Goal: Find contact information: Find contact information

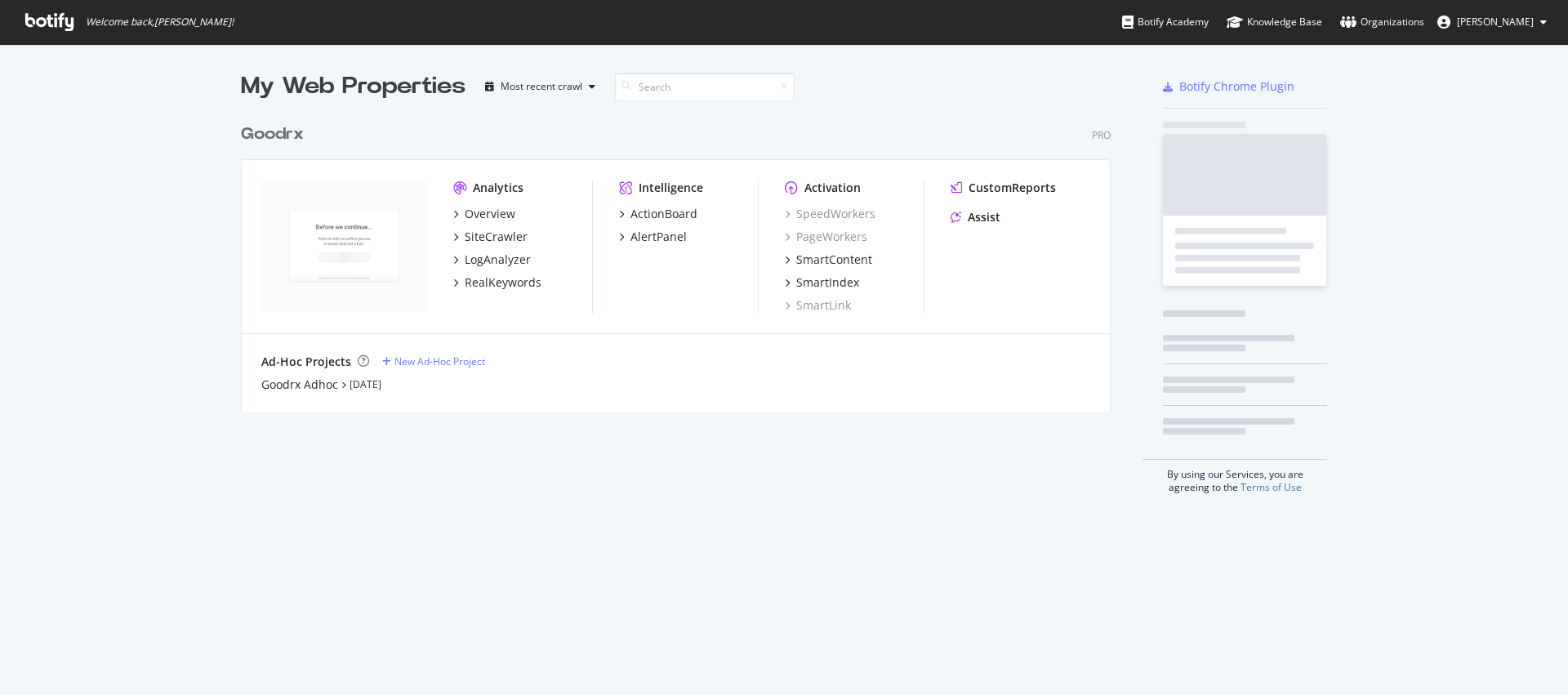
scroll to position [683, 1543]
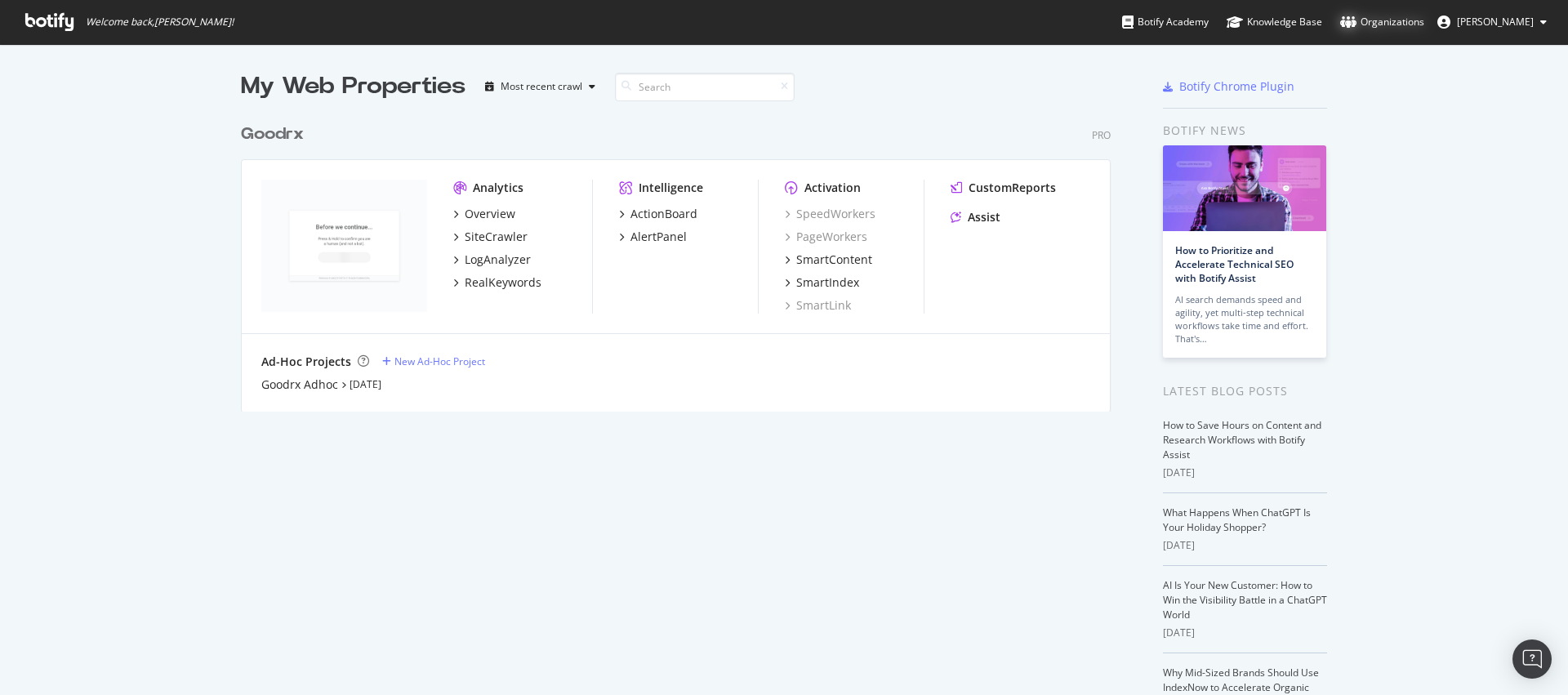
click at [1401, 22] on div "Organizations" at bounding box center [1381, 22] width 84 height 16
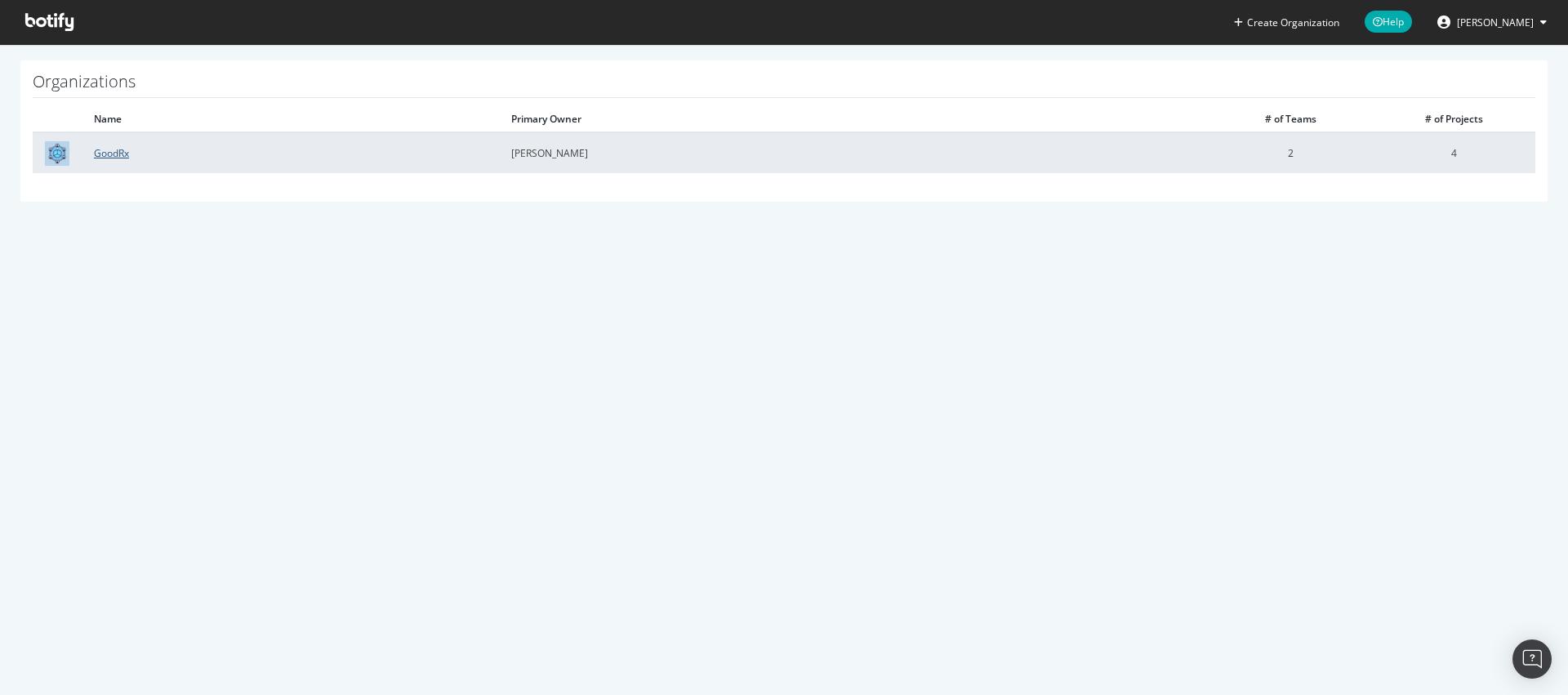
click at [125, 151] on link "GoodRx" at bounding box center [111, 153] width 35 height 14
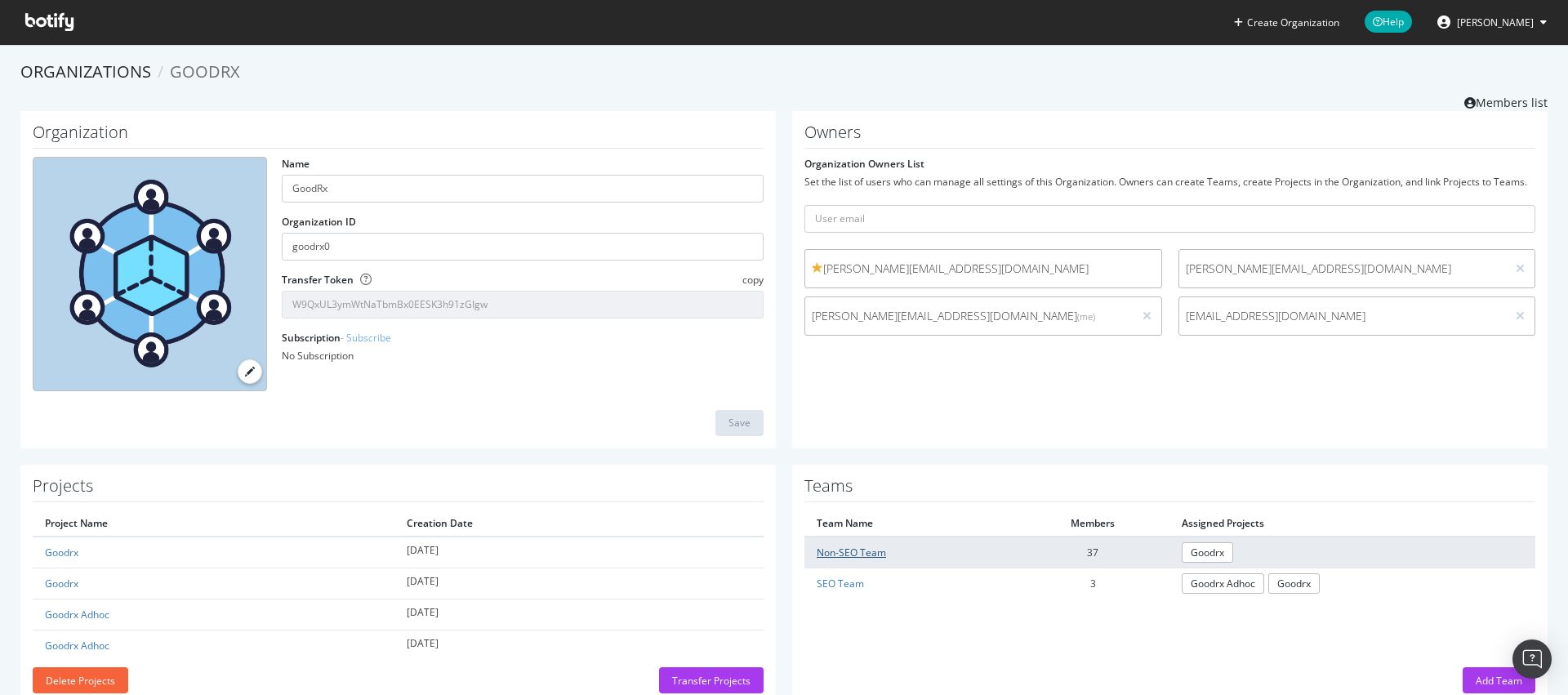
click at [817, 554] on link "Non-SEO Team" at bounding box center [852, 552] width 70 height 14
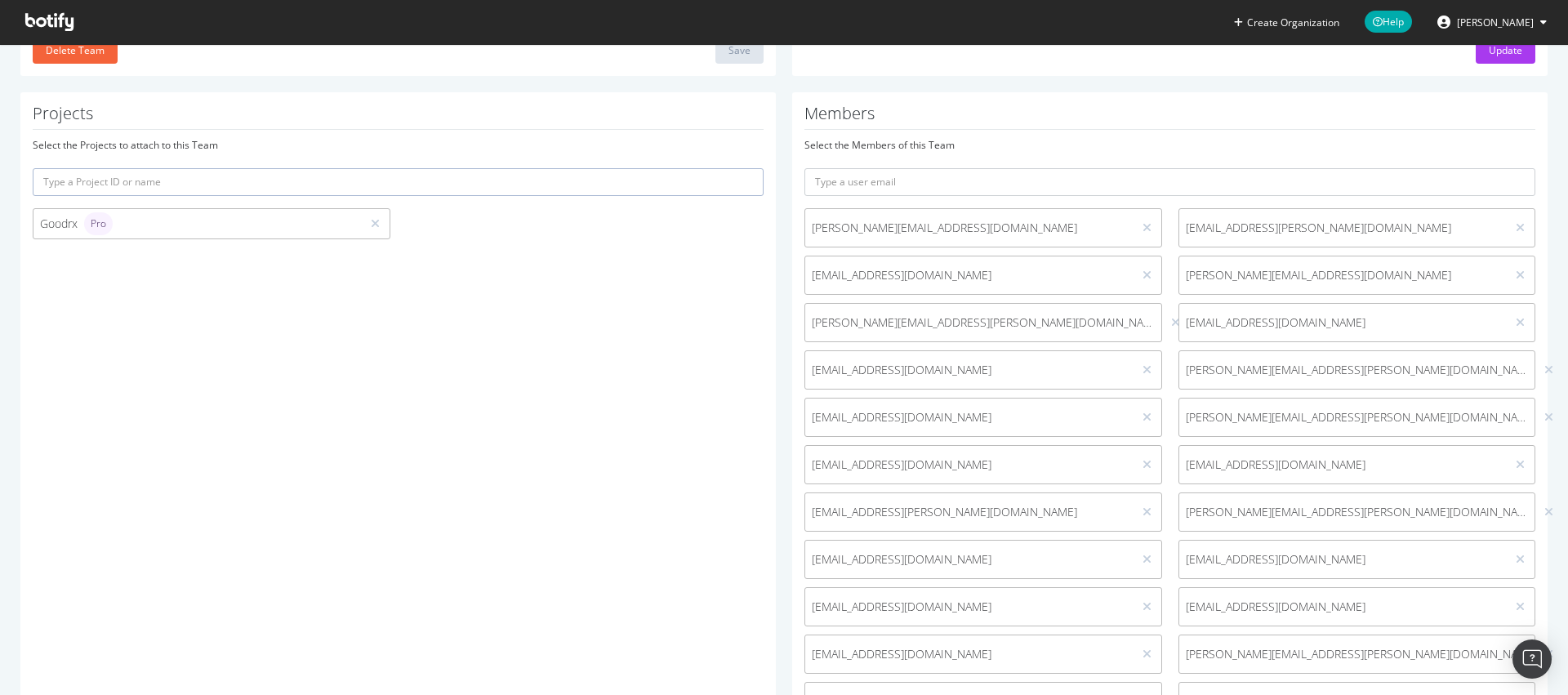
scroll to position [457, 0]
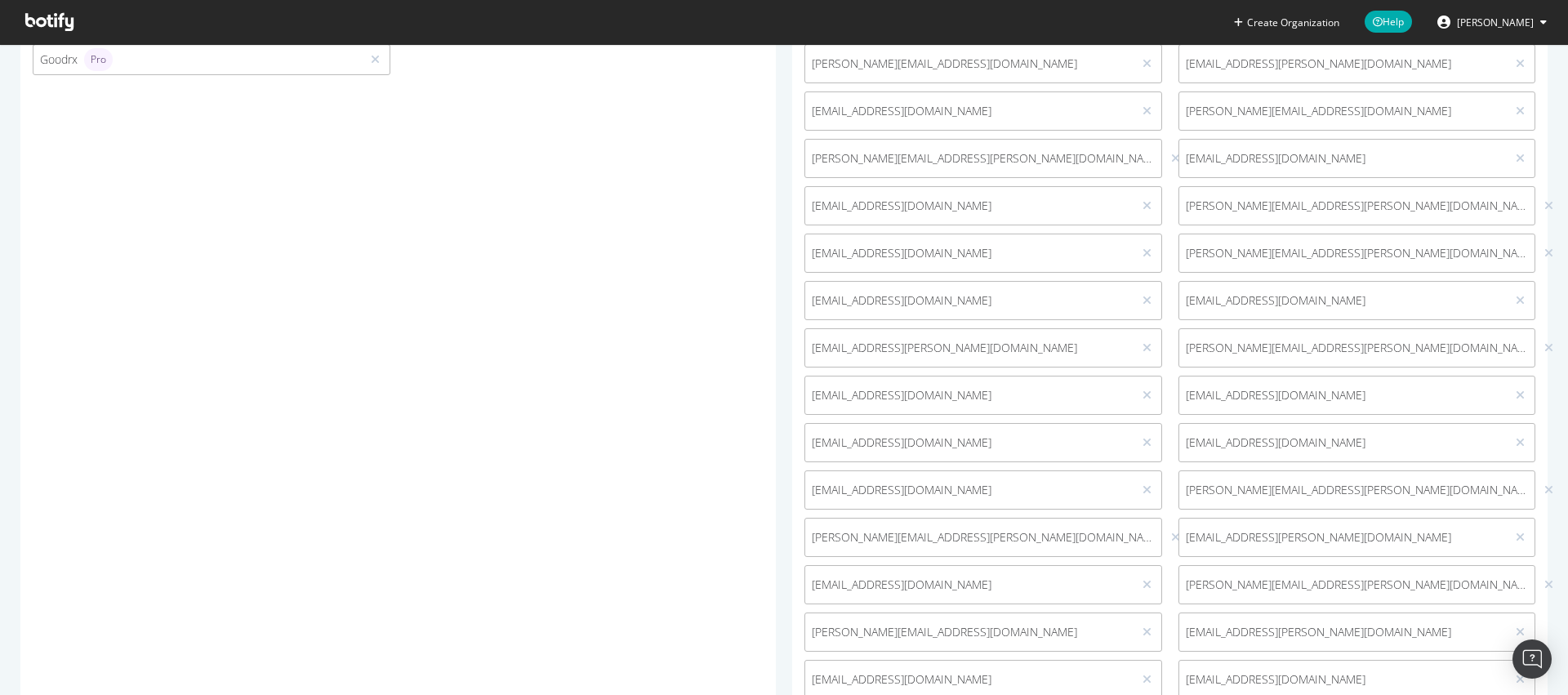
click at [926, 534] on span "[PERSON_NAME][EMAIL_ADDRESS][PERSON_NAME][DOMAIN_NAME]" at bounding box center [983, 537] width 343 height 16
copy div "[PERSON_NAME][EMAIL_ADDRESS][PERSON_NAME][DOMAIN_NAME]"
